Goal: Use online tool/utility: Utilize a website feature to perform a specific function

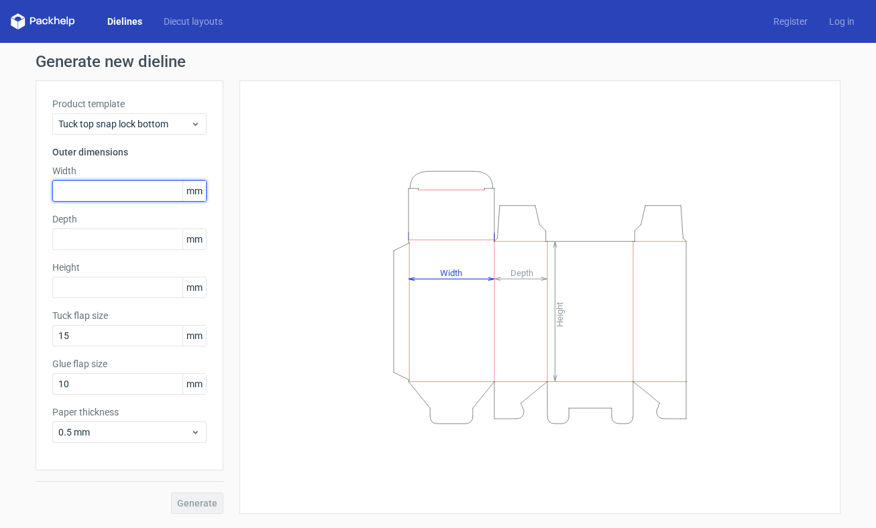
click at [147, 190] on input "text" at bounding box center [129, 190] width 154 height 21
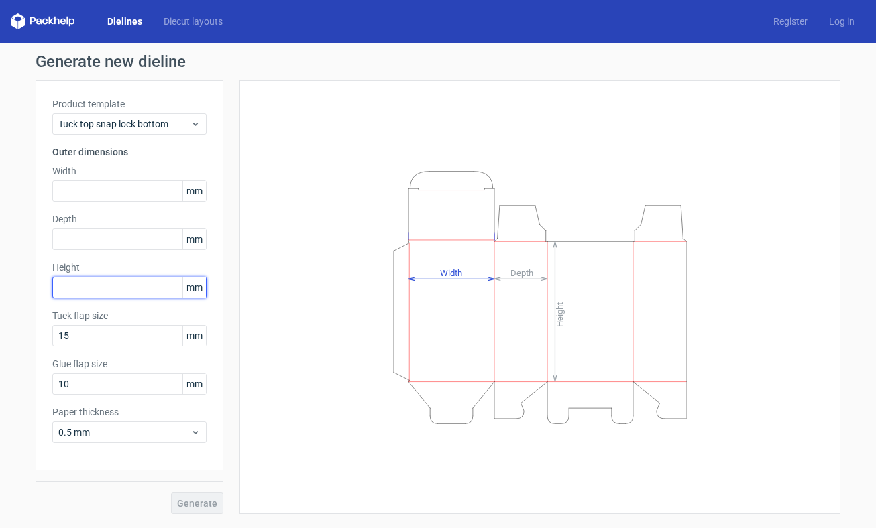
click at [148, 280] on input "text" at bounding box center [129, 287] width 154 height 21
click at [194, 280] on span "mm" at bounding box center [193, 288] width 23 height 20
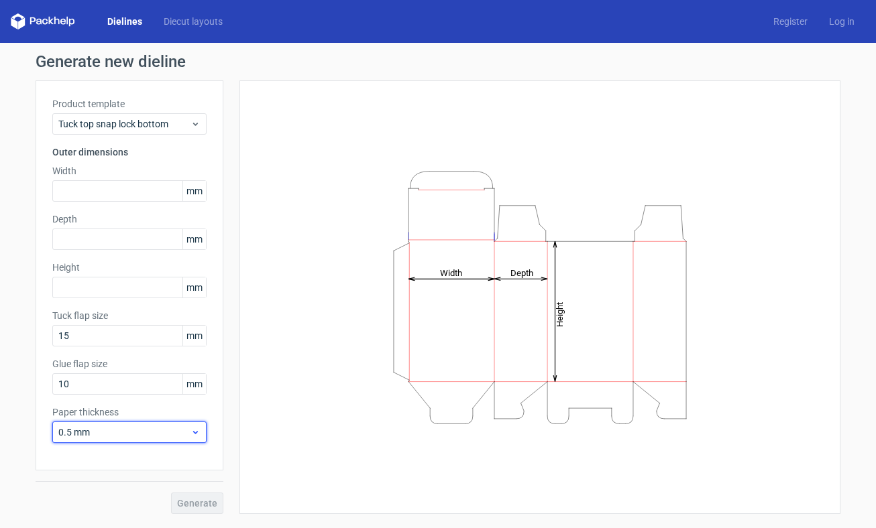
click at [188, 440] on div "0.5 mm" at bounding box center [129, 432] width 154 height 21
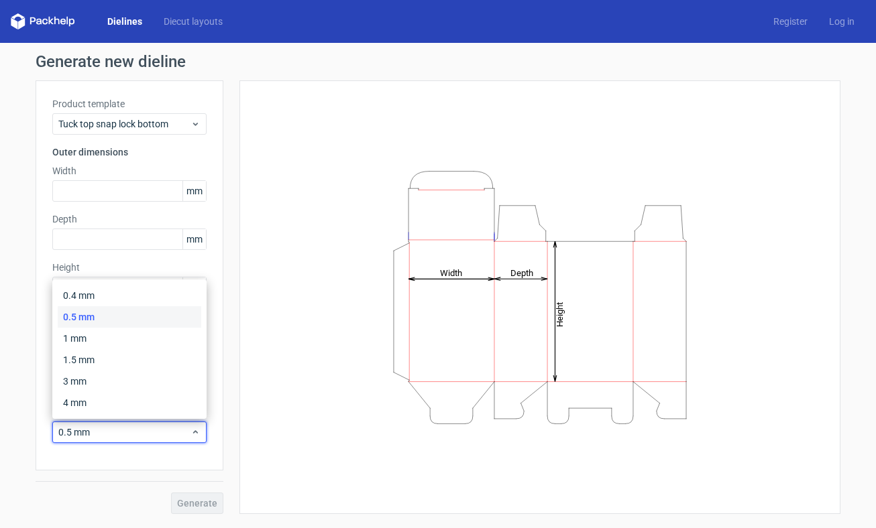
click at [275, 339] on div "Height Depth Width" at bounding box center [539, 297] width 567 height 400
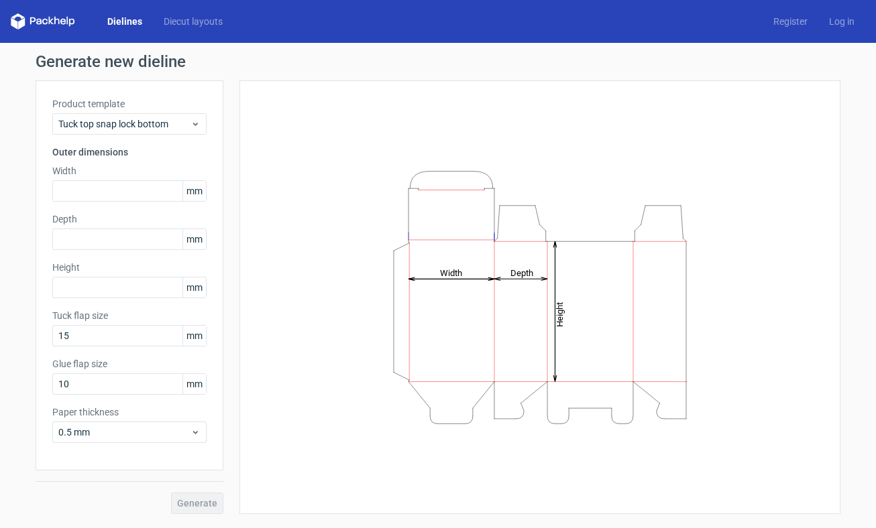
click at [194, 192] on span "mm" at bounding box center [193, 191] width 23 height 20
click at [273, 268] on div "Height Depth Width" at bounding box center [539, 297] width 567 height 400
click at [191, 122] on icon at bounding box center [195, 124] width 10 height 11
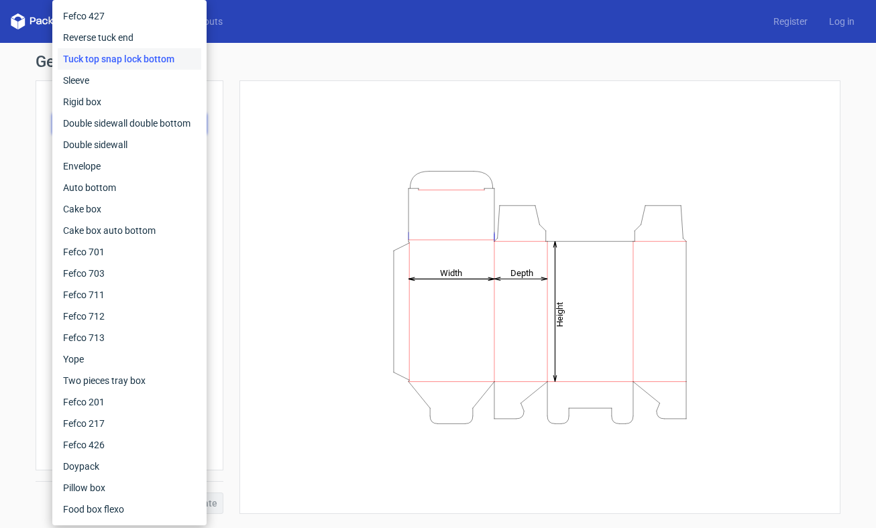
click at [251, 144] on div "Height Depth Width" at bounding box center [539, 297] width 601 height 434
